Goal: Task Accomplishment & Management: Manage account settings

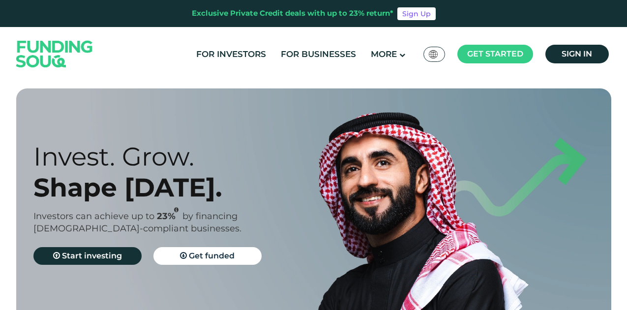
click at [560, 55] on link "Sign in" at bounding box center [576, 54] width 63 height 19
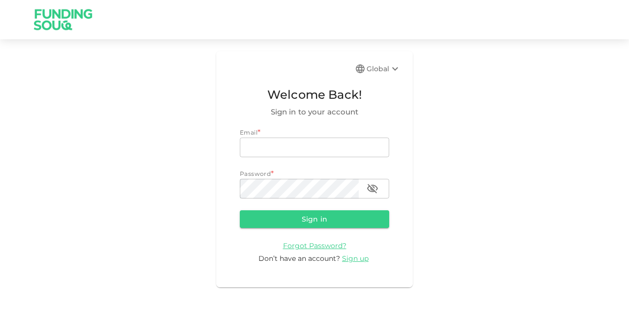
type input "[EMAIL_ADDRESS][PERSON_NAME][DOMAIN_NAME]"
click at [312, 217] on button "Sign in" at bounding box center [314, 219] width 149 height 18
click at [312, 217] on form "Email * email [EMAIL_ADDRESS][PERSON_NAME][DOMAIN_NAME] email Password * passwo…" at bounding box center [314, 196] width 149 height 136
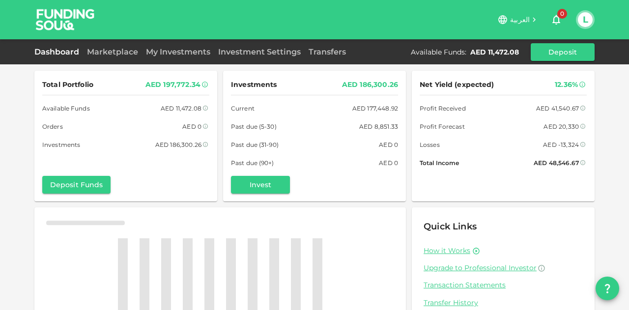
drag, startPoint x: 311, startPoint y: 216, endPoint x: 528, endPoint y: 63, distance: 265.4
click at [528, 63] on div "Dashboard Marketplace My Investments Investment Settings Transfers Available Fu…" at bounding box center [314, 51] width 629 height 25
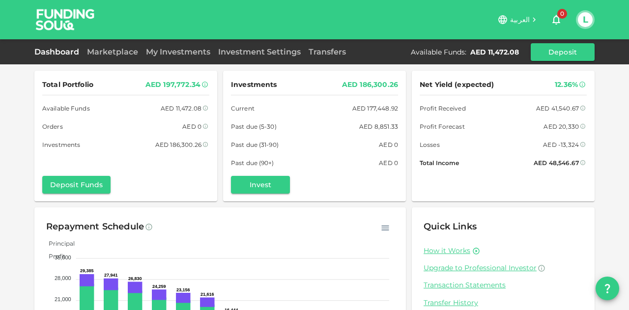
click at [499, 53] on div "AED 11,472.08" at bounding box center [495, 52] width 49 height 10
